Goal: Information Seeking & Learning: Check status

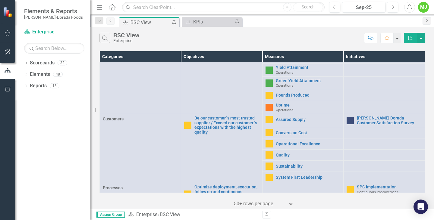
scroll to position [151, 0]
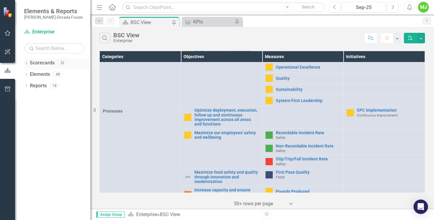
click at [27, 64] on icon "Dropdown" at bounding box center [26, 63] width 4 height 3
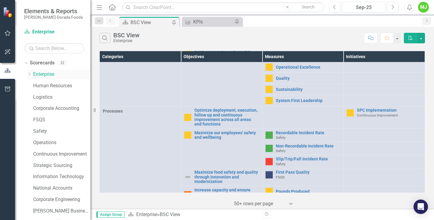
click at [29, 74] on icon "Dropdown" at bounding box center [29, 74] width 5 height 4
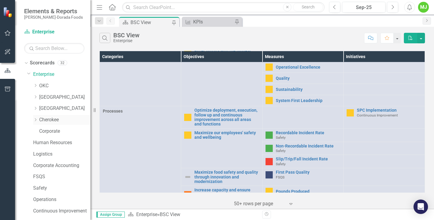
click at [47, 119] on link "Cherokee" at bounding box center [64, 120] width 51 height 7
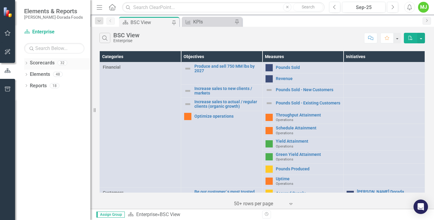
click at [27, 63] on icon at bounding box center [27, 63] width 2 height 3
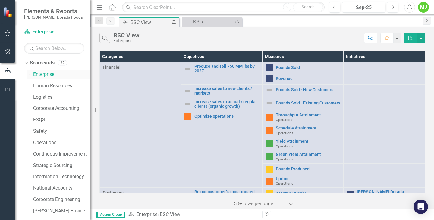
click at [30, 74] on icon "Dropdown" at bounding box center [29, 74] width 5 height 4
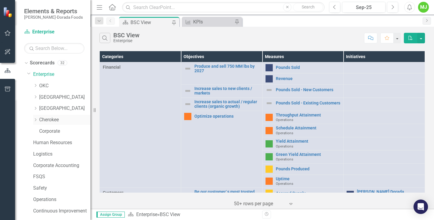
click at [49, 121] on link "Cherokee" at bounding box center [64, 120] width 51 height 7
click at [49, 120] on link "Cherokee" at bounding box center [64, 120] width 51 height 7
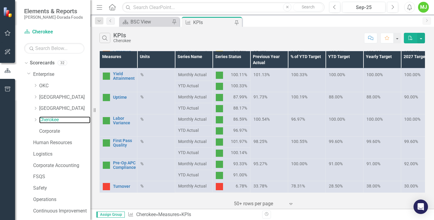
scroll to position [151, 0]
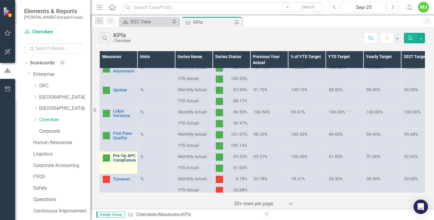
click at [125, 160] on link "Pre-Op APC Compliance" at bounding box center [124, 158] width 23 height 9
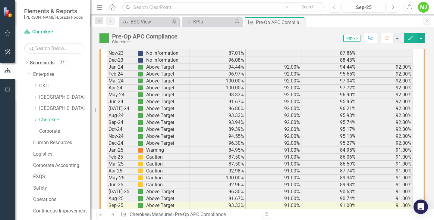
scroll to position [453, 0]
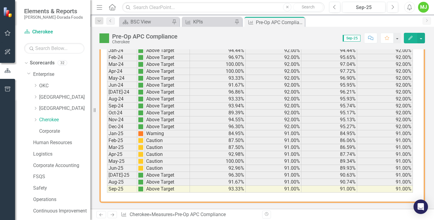
click at [348, 192] on td "91.00%" at bounding box center [329, 189] width 56 height 7
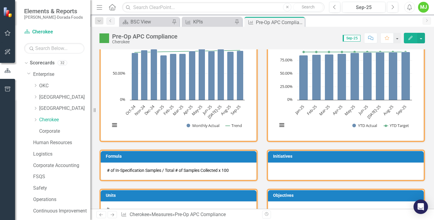
scroll to position [122, 0]
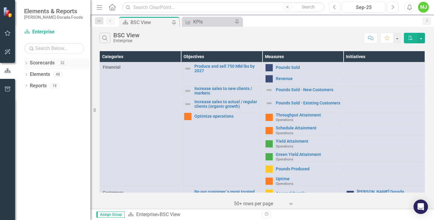
click at [27, 62] on icon "Dropdown" at bounding box center [26, 63] width 4 height 3
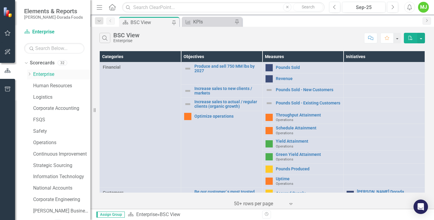
click at [30, 75] on icon at bounding box center [30, 74] width 2 height 3
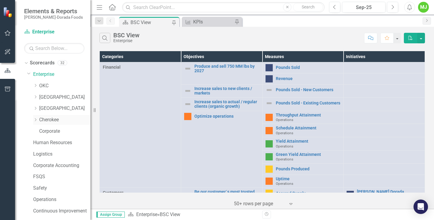
click at [48, 120] on link "Cherokee" at bounding box center [64, 120] width 51 height 7
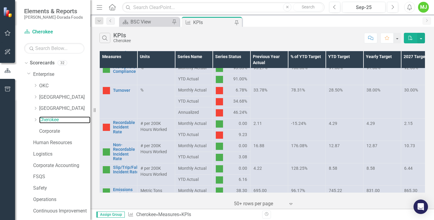
scroll to position [241, 0]
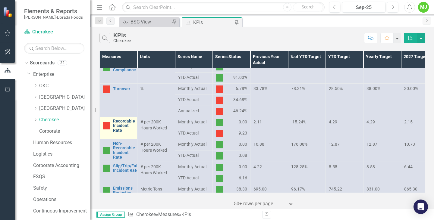
click at [119, 124] on link "Recordable Incident Rate" at bounding box center [124, 126] width 22 height 14
